Goal: Task Accomplishment & Management: Manage account settings

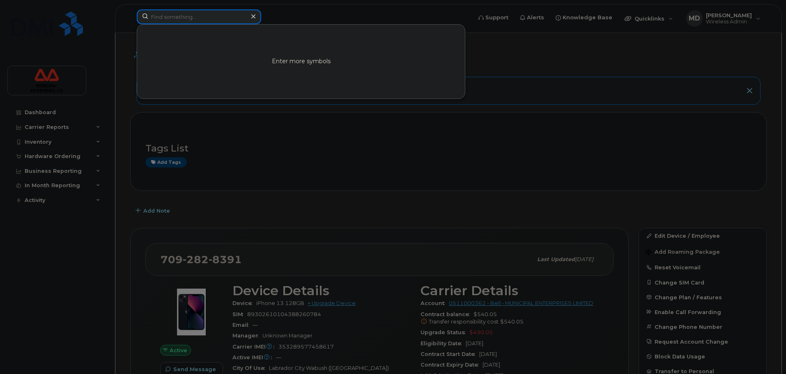
click at [215, 17] on input at bounding box center [199, 16] width 125 height 15
paste input "902-698-9359"
type input "902-698-9359"
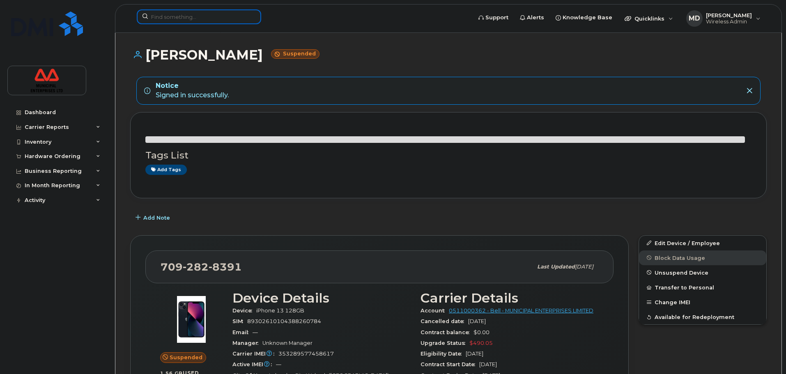
click at [193, 21] on input at bounding box center [199, 16] width 125 height 15
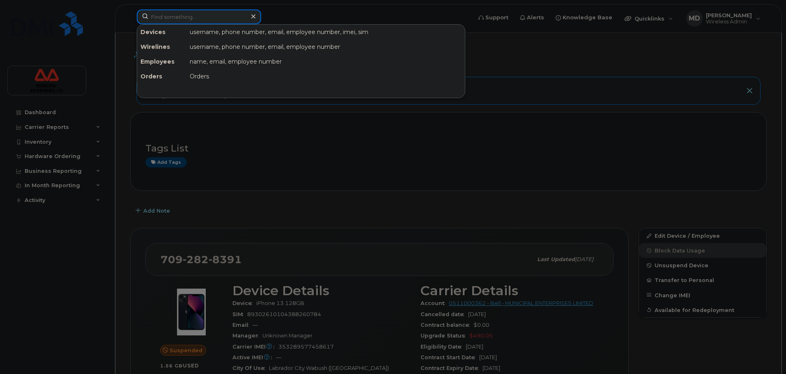
paste input "902-698-9359"
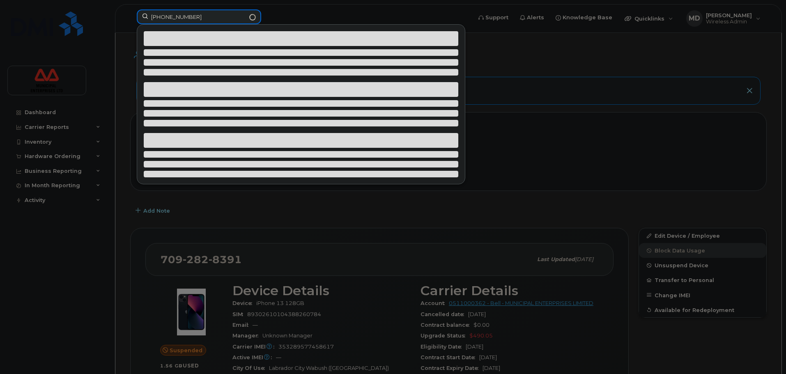
type input "902-698-9359"
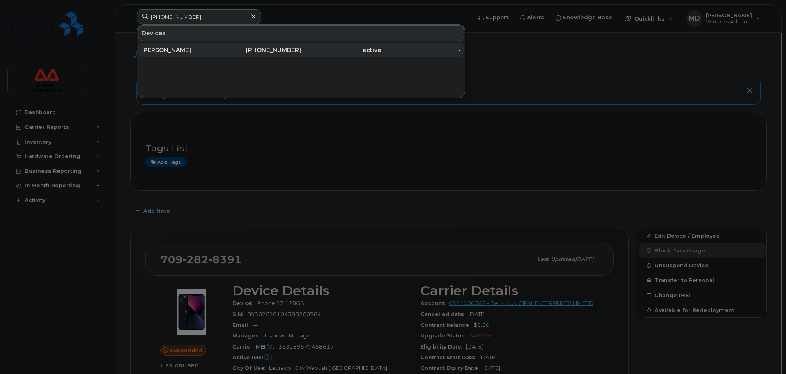
click at [276, 56] on div "902-698-9359" at bounding box center [261, 50] width 80 height 15
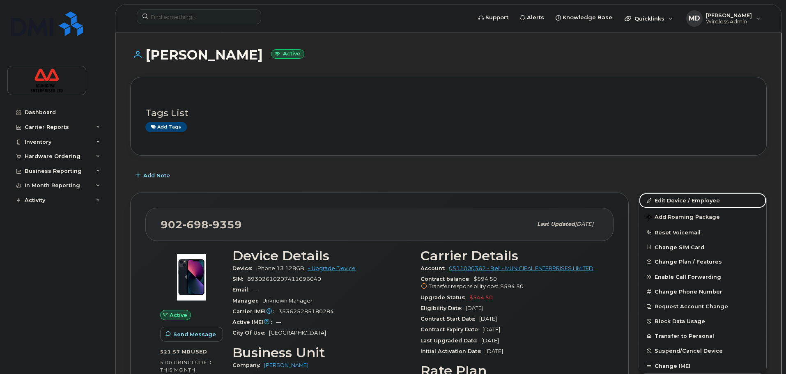
drag, startPoint x: 663, startPoint y: 203, endPoint x: 653, endPoint y: 189, distance: 17.1
click at [663, 203] on link "Edit Device / Employee" at bounding box center [702, 200] width 127 height 15
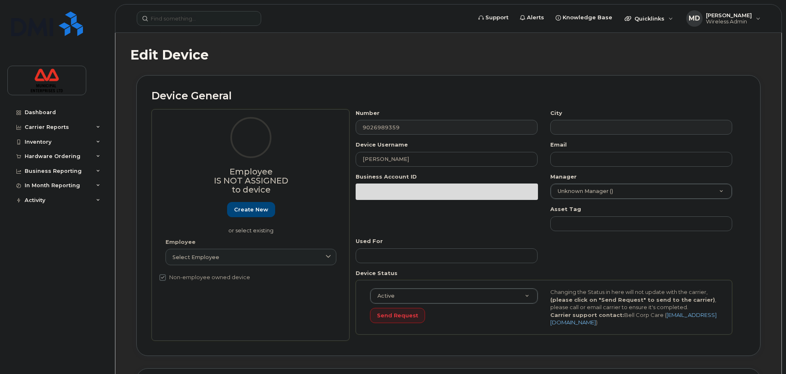
select select "3844661"
drag, startPoint x: 397, startPoint y: 162, endPoint x: 160, endPoint y: 171, distance: 236.8
click at [165, 173] on div "Employee Is not assigned to device Create new or select existing Employee Selec…" at bounding box center [449, 225] width 594 height 232
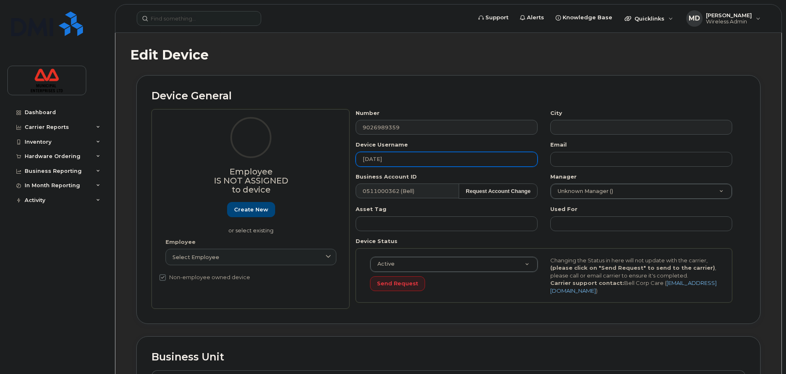
type input "SEPTEMBER 12 2025"
click at [434, 163] on input "SEPTEMBER 12 2025" at bounding box center [447, 159] width 182 height 15
type input "[DATE] SUSPENDED"
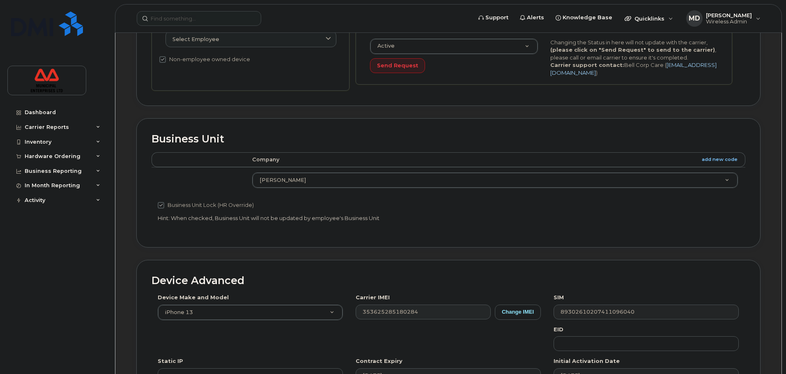
scroll to position [20, 0]
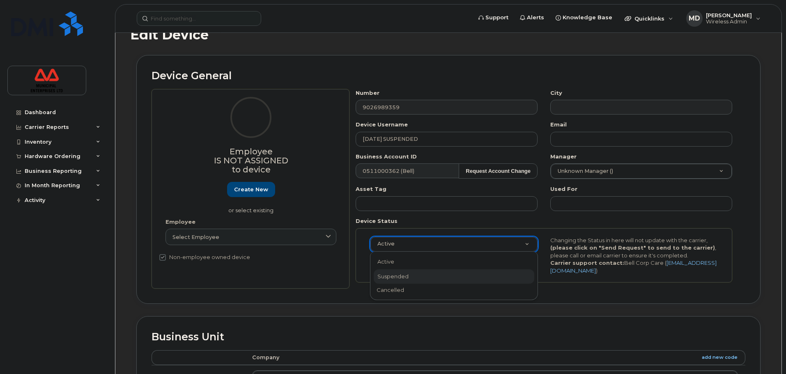
select select "suspended"
click at [526, 276] on div "Suspended Active Suspended Cancelled Send Request Changing the Status in here w…" at bounding box center [544, 255] width 377 height 55
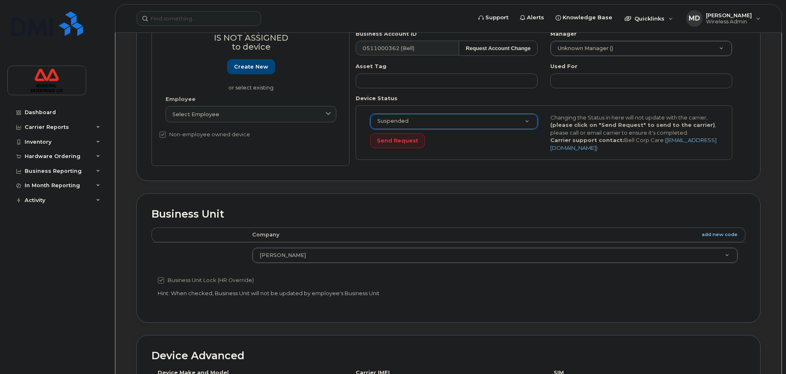
scroll to position [349, 0]
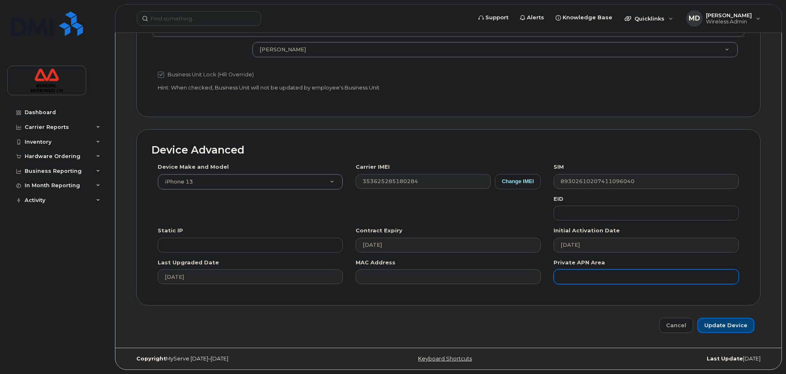
click at [705, 325] on input "Update Device" at bounding box center [726, 325] width 57 height 15
type input "Saving..."
